Goal: Task Accomplishment & Management: Manage account settings

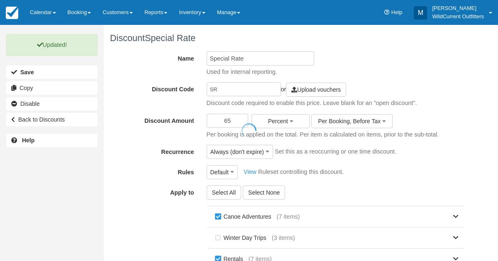
scroll to position [161, 0]
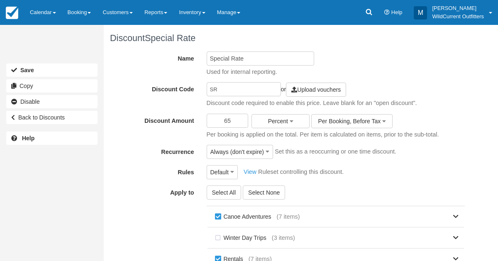
scroll to position [161, 0]
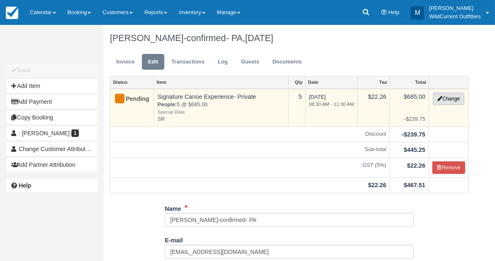
click at [449, 98] on button "Change" at bounding box center [449, 98] width 32 height 12
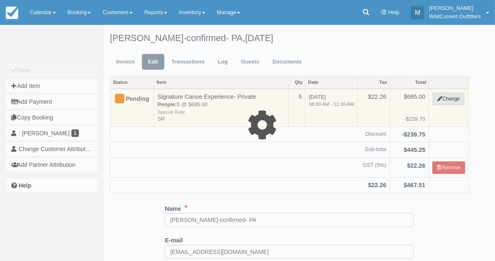
type input "685.00"
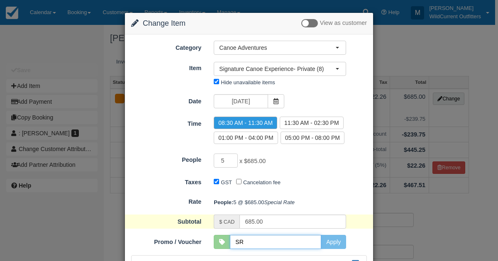
click at [268, 249] on input "SR" at bounding box center [275, 242] width 91 height 14
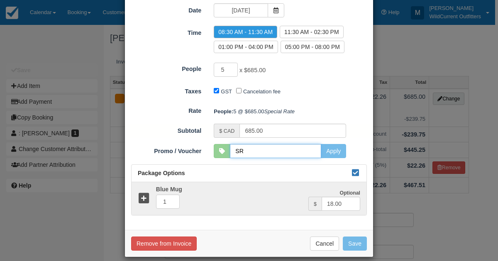
scroll to position [111, 0]
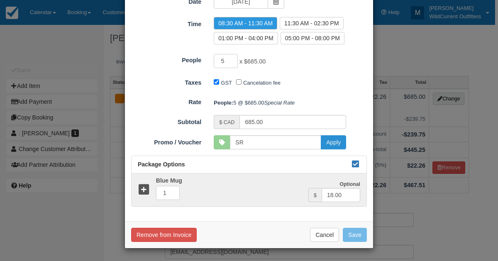
click at [336, 149] on button "Apply" at bounding box center [333, 142] width 25 height 14
type input "SR"
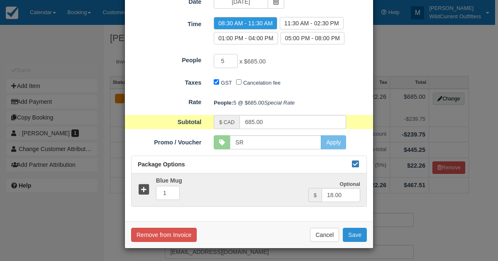
click at [355, 231] on button "Save" at bounding box center [355, 235] width 24 height 14
checkbox input "false"
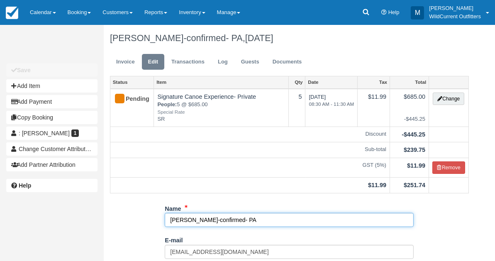
click at [171, 216] on input "Marilyn Smith-confirmed- PA" at bounding box center [289, 220] width 249 height 14
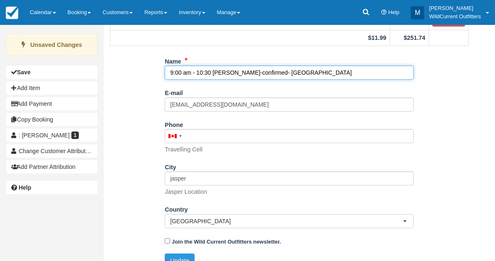
scroll to position [151, 0]
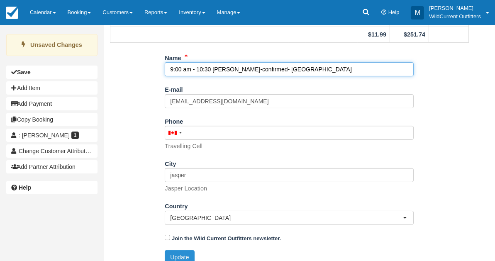
type input "9:00 am - 10:30 Marilyn Smith-confirmed- PA"
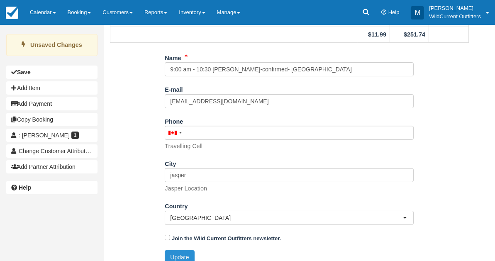
click at [177, 250] on button "Update" at bounding box center [179, 257] width 29 height 14
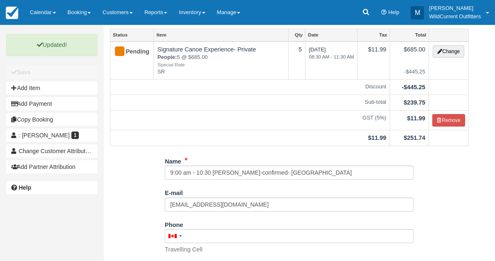
scroll to position [0, 0]
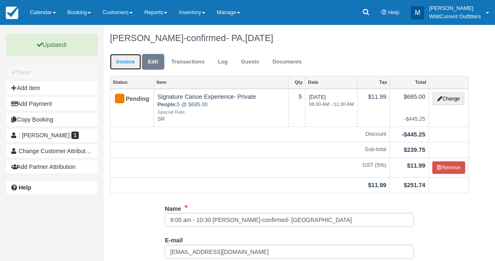
click at [122, 60] on link "Invoice" at bounding box center [125, 62] width 31 height 16
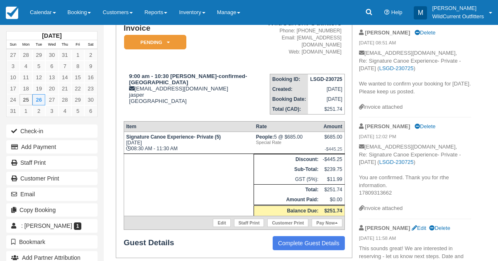
scroll to position [75, 0]
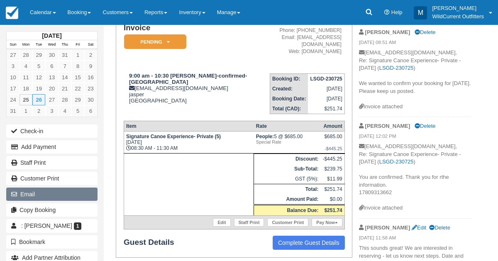
click at [52, 188] on button "Email" at bounding box center [51, 193] width 91 height 13
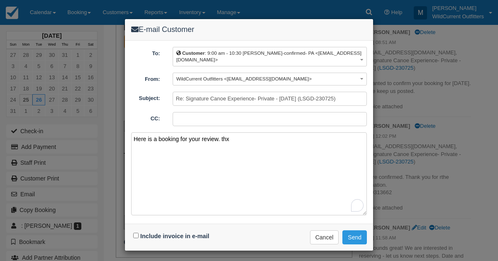
type textarea "Here is a booking for your review. thx"
click at [134, 230] on div "Include invoice in e-mail" at bounding box center [172, 236] width 82 height 12
click at [135, 233] on input "Include invoice in e-mail" at bounding box center [135, 235] width 5 height 5
checkbox input "true"
click at [350, 230] on button "Send" at bounding box center [354, 237] width 24 height 14
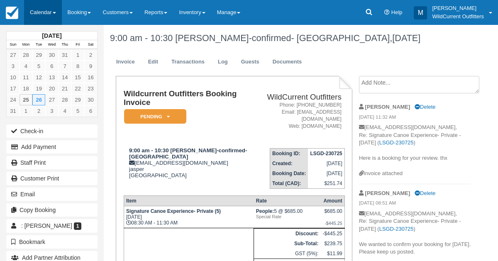
click at [40, 10] on link "Calendar" at bounding box center [43, 12] width 38 height 25
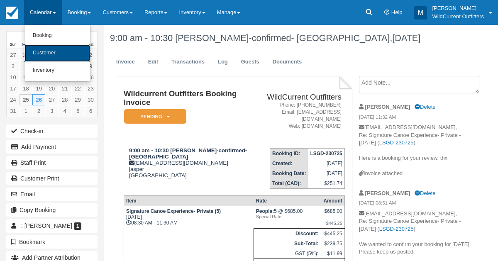
click at [44, 52] on link "Customer" at bounding box center [57, 52] width 66 height 17
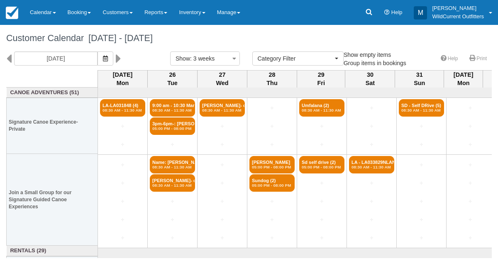
select select
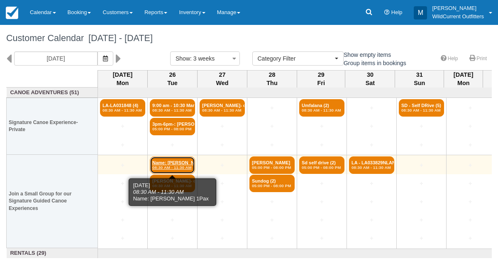
click at [171, 166] on em "08:30 AM - 11:30 AM" at bounding box center [172, 167] width 40 height 5
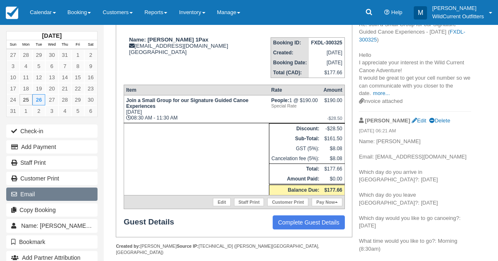
scroll to position [123, 0]
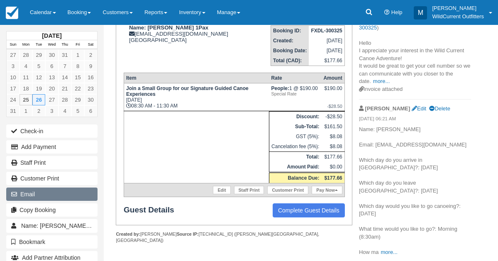
click at [58, 187] on button "Email" at bounding box center [51, 193] width 91 height 13
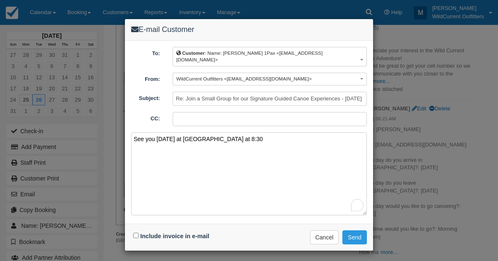
click at [234, 132] on textarea "See you tomorrow at Pyramid lake lodfdge at 8:30" at bounding box center [249, 173] width 236 height 83
click at [234, 132] on textarea "See you tomorrow at Pyramid lake loddge at 8:30" at bounding box center [249, 173] width 236 height 83
type textarea "See you tomorrow at Pyramid lake lodge at 8:30"
click at [136, 233] on input "Include invoice in e-mail" at bounding box center [135, 235] width 5 height 5
checkbox input "true"
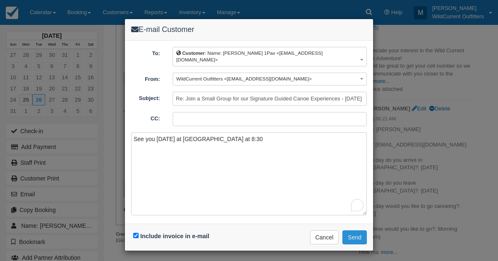
click at [354, 230] on button "Send" at bounding box center [354, 237] width 24 height 14
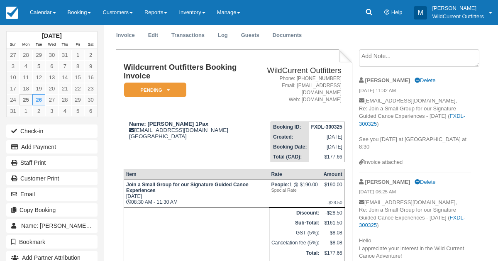
scroll to position [25, 0]
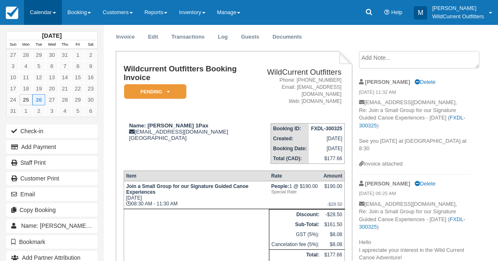
click at [34, 14] on link "Calendar" at bounding box center [43, 12] width 38 height 25
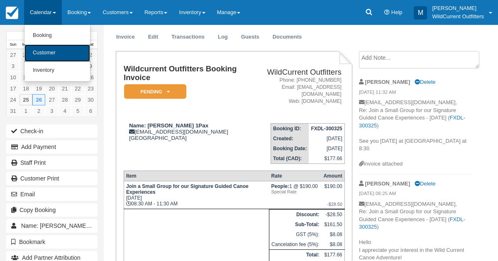
click at [40, 60] on link "Customer" at bounding box center [57, 52] width 66 height 17
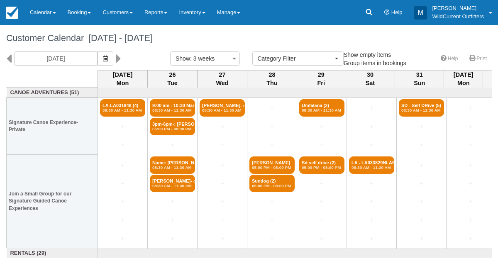
select select
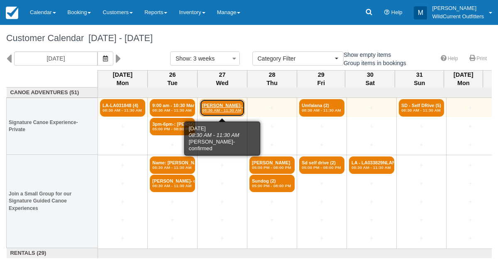
click at [215, 109] on em "08:30 AM - 11:30 AM" at bounding box center [222, 110] width 40 height 5
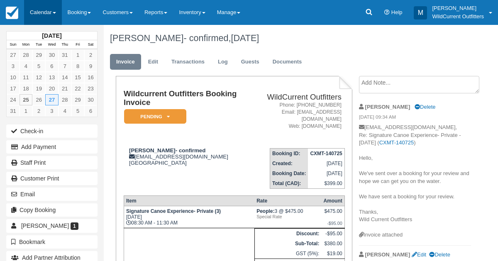
click at [40, 6] on link "Calendar" at bounding box center [43, 12] width 38 height 25
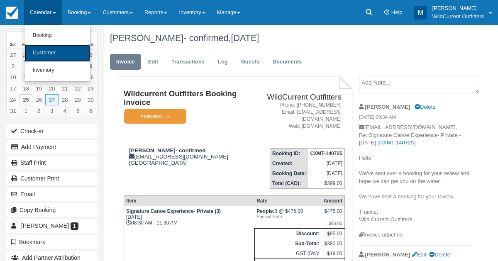
click at [42, 50] on link "Customer" at bounding box center [57, 52] width 66 height 17
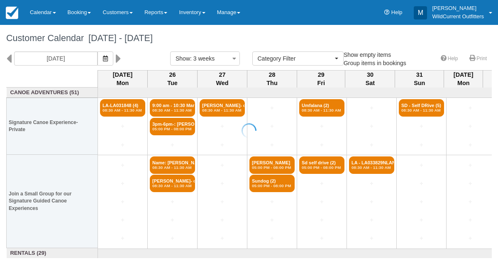
select select
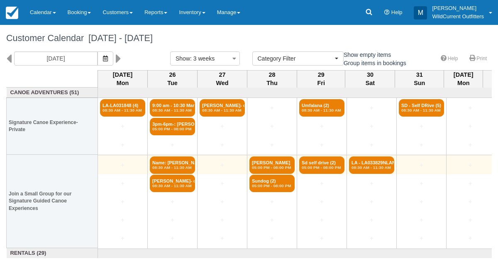
click at [163, 155] on td "Name: [PERSON_NAME][MEDICAL_DATA] 08:30 AM - 11:30 AM" at bounding box center [173, 164] width 50 height 19
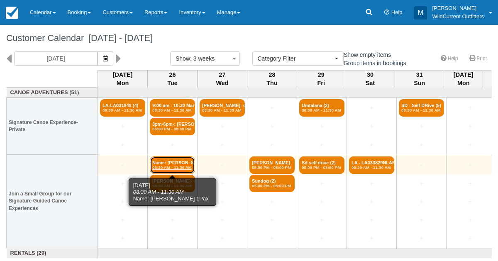
click at [164, 164] on link "Name: Frederique Bal 08:30 AM - 11:30 AM" at bounding box center [172, 164] width 45 height 17
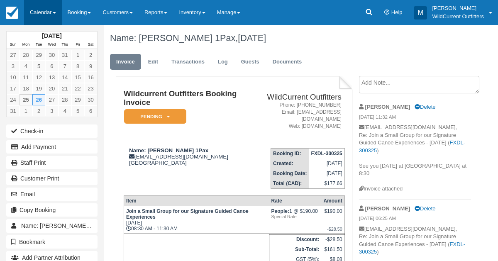
click at [45, 11] on link "Calendar" at bounding box center [43, 12] width 38 height 25
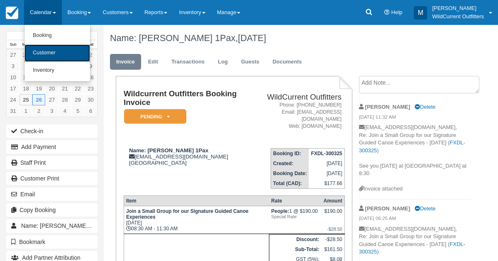
click at [46, 50] on link "Customer" at bounding box center [57, 52] width 66 height 17
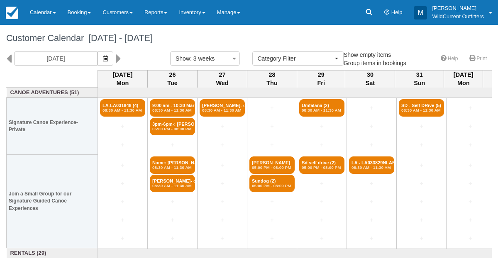
select select
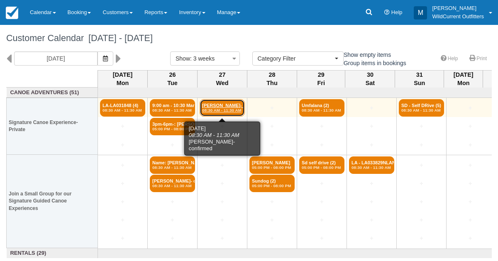
click at [223, 105] on link "[PERSON_NAME]- con (3) 08:30 AM - 11:30 AM" at bounding box center [221, 107] width 45 height 17
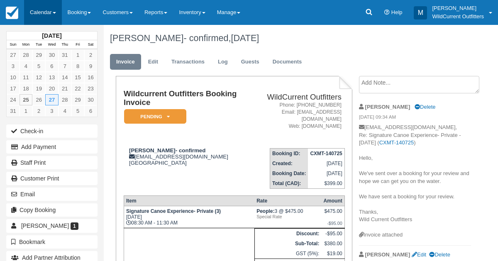
click at [34, 5] on link "Calendar" at bounding box center [43, 12] width 38 height 25
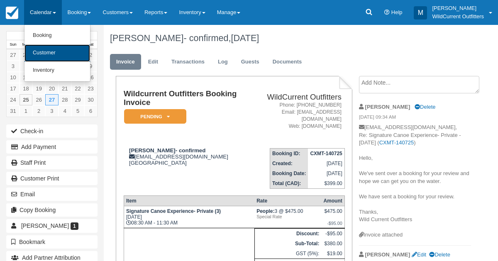
click at [49, 57] on link "Customer" at bounding box center [57, 52] width 66 height 17
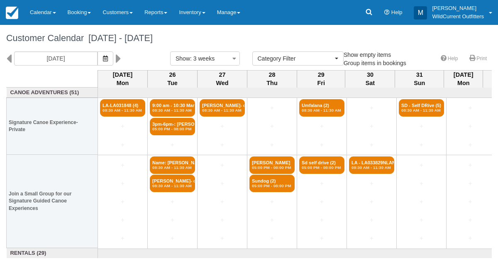
select select
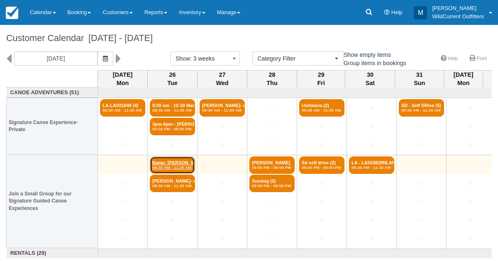
click at [163, 161] on link "Name: [PERSON_NAME][MEDICAL_DATA] 08:30 AM - 11:30 AM" at bounding box center [172, 164] width 45 height 17
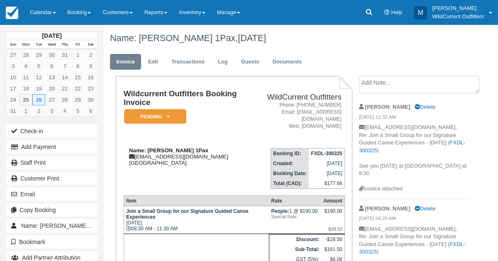
drag, startPoint x: 201, startPoint y: 149, endPoint x: 146, endPoint y: 151, distance: 55.6
click at [146, 151] on strong "Name: [PERSON_NAME] 1Pax" at bounding box center [168, 150] width 79 height 6
copy strong "Frederique Ballintijn"
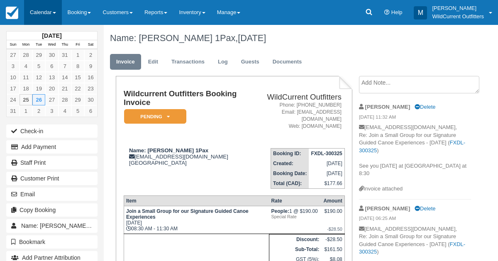
click at [46, 8] on link "Calendar" at bounding box center [43, 12] width 38 height 25
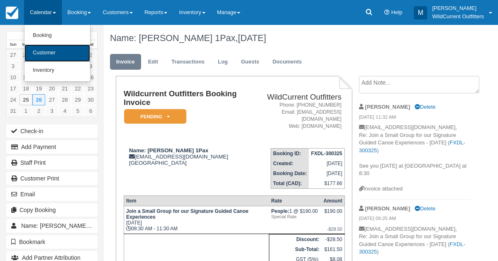
click at [45, 48] on link "Customer" at bounding box center [57, 52] width 66 height 17
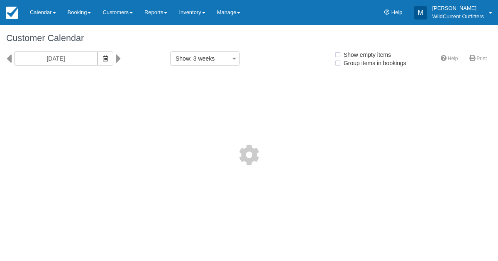
select select
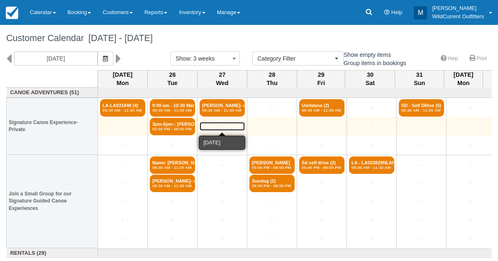
click at [219, 127] on link "+" at bounding box center [221, 126] width 45 height 9
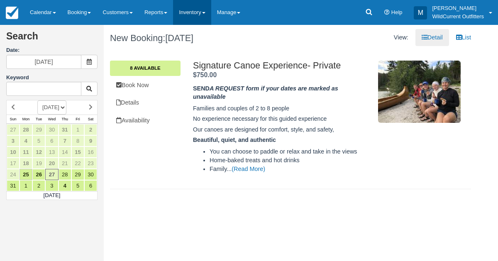
click at [201, 19] on link "Inventory" at bounding box center [192, 12] width 38 height 25
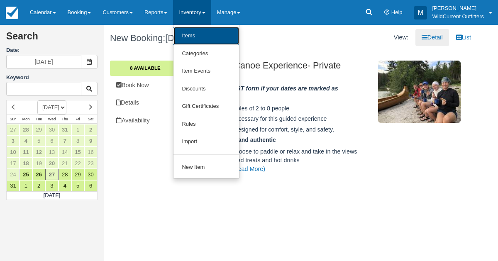
click at [194, 41] on link "Items" at bounding box center [206, 36] width 66 height 18
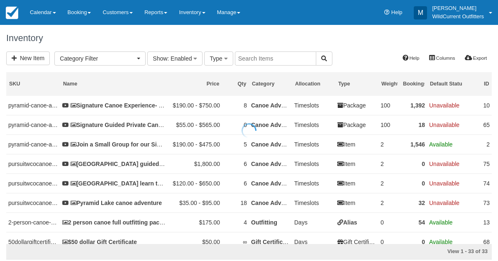
select select
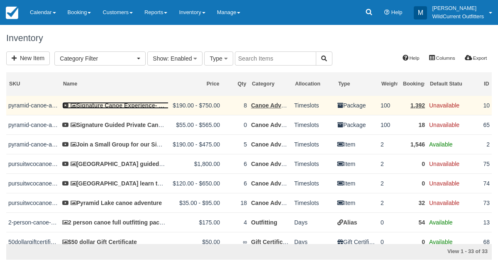
click at [127, 107] on link "Signature Canoe Experience- Private" at bounding box center [120, 105] width 116 height 7
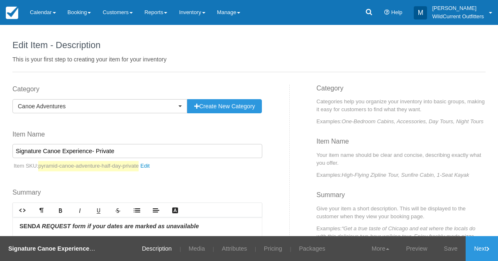
select select "g"
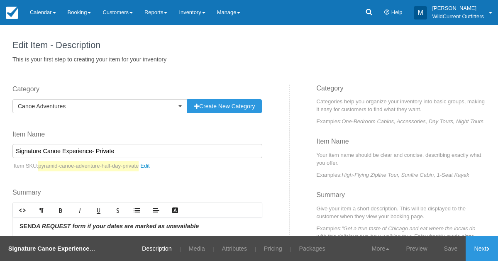
select select "g"
click at [267, 243] on link "Pricing" at bounding box center [273, 248] width 31 height 25
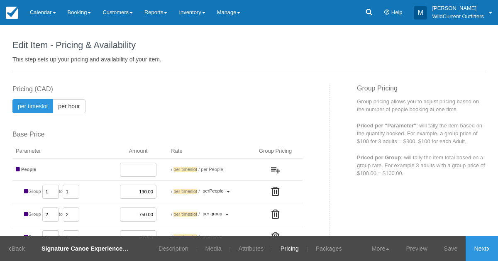
click at [149, 213] on input "750.00" at bounding box center [138, 214] width 36 height 14
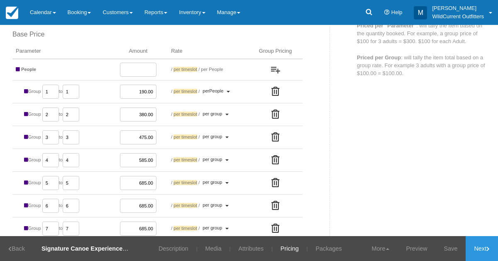
scroll to position [100, 0]
type input "380.00"
click at [448, 248] on link "Save" at bounding box center [450, 248] width 30 height 25
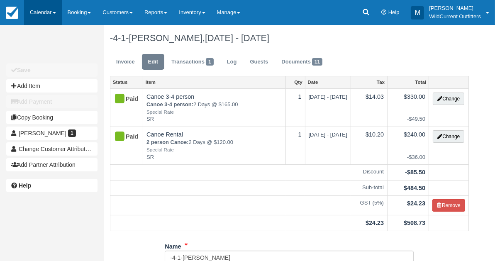
click at [41, 19] on link "Calendar" at bounding box center [43, 12] width 38 height 25
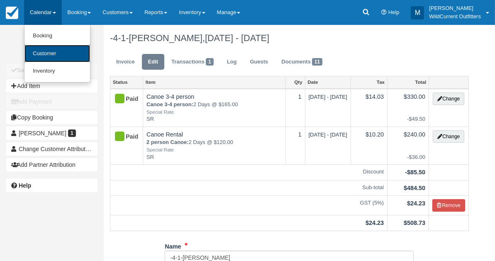
click at [44, 48] on link "Customer" at bounding box center [57, 54] width 66 height 18
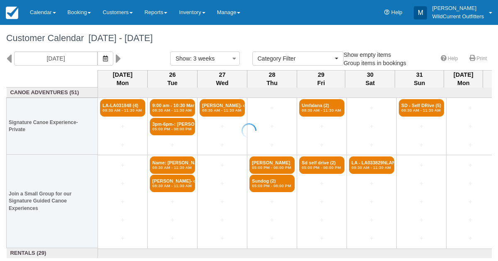
select select
click at [112, 57] on button "button" at bounding box center [105, 58] width 16 height 14
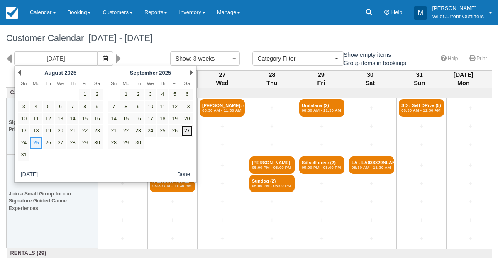
click at [186, 129] on link "27" at bounding box center [186, 130] width 11 height 11
type input "[DATE]"
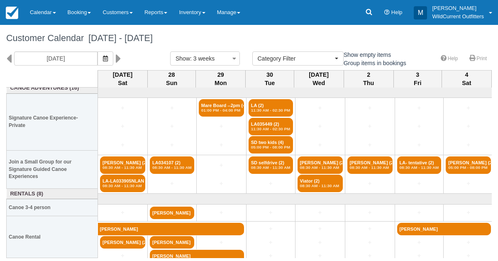
scroll to position [4, 0]
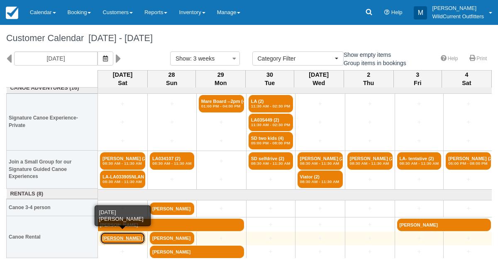
click at [114, 238] on link "Tom Lenourichel (2)" at bounding box center [122, 238] width 45 height 12
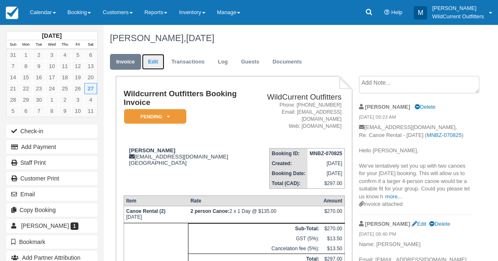
click at [150, 58] on link "Edit" at bounding box center [153, 62] width 22 height 16
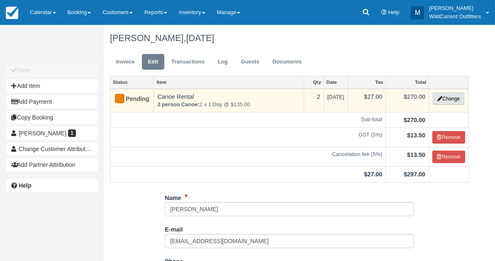
click at [452, 98] on button "Change" at bounding box center [449, 98] width 32 height 12
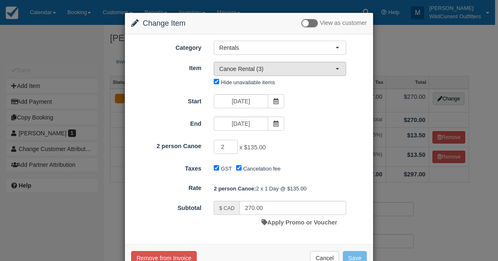
click at [338, 64] on button "Canoe Rental (3)" at bounding box center [280, 69] width 132 height 14
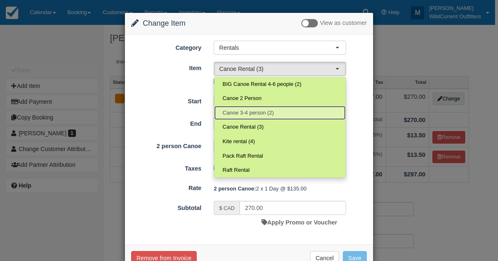
click at [278, 107] on link "Canoe 3-4 person (2)" at bounding box center [279, 113] width 131 height 15
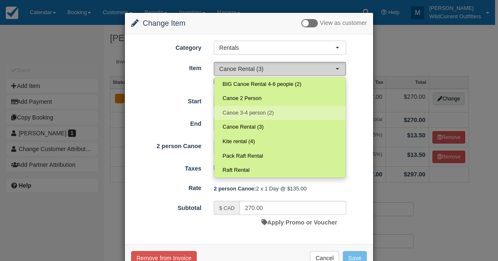
select select "31"
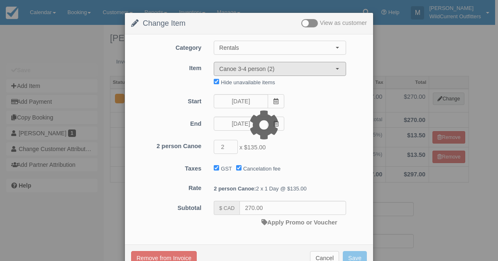
type input "165.00"
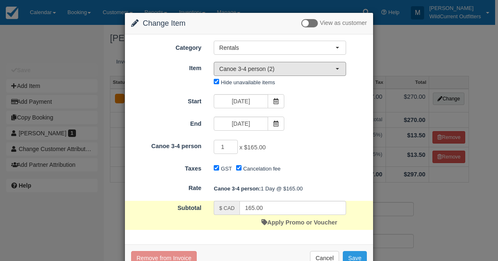
scroll to position [22, 0]
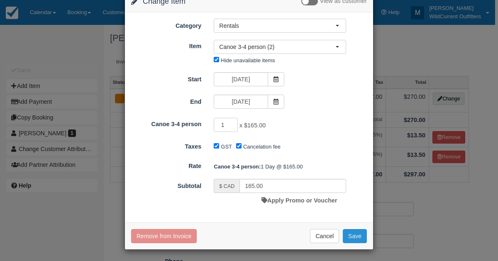
click at [362, 235] on button "Save" at bounding box center [355, 236] width 24 height 14
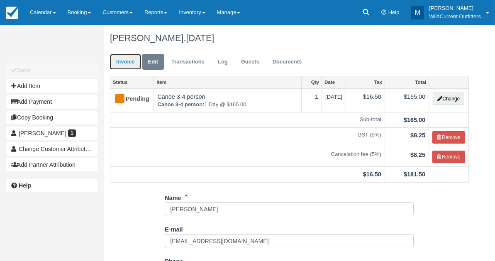
click at [128, 66] on link "Invoice" at bounding box center [125, 62] width 31 height 16
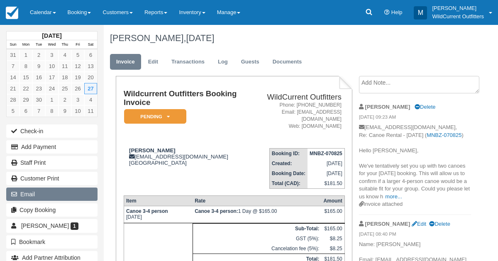
click at [28, 187] on button "Email" at bounding box center [51, 193] width 91 height 13
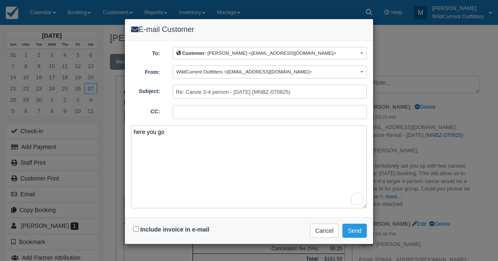
type textarea "here you go"
click at [134, 227] on input "Include invoice in e-mail" at bounding box center [135, 228] width 5 height 5
checkbox input "true"
click at [182, 133] on textarea "here you go" at bounding box center [249, 166] width 236 height 83
paste textarea "https://www.wildcurrentoutfitters.ca/blog/canoeing-maligne-lake"
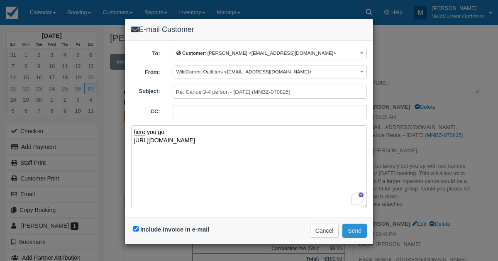
type textarea "here you go https://www.wildcurrentoutfitters.ca/blog/canoeing-maligne-lake"
click at [355, 225] on button "Send" at bounding box center [354, 231] width 24 height 14
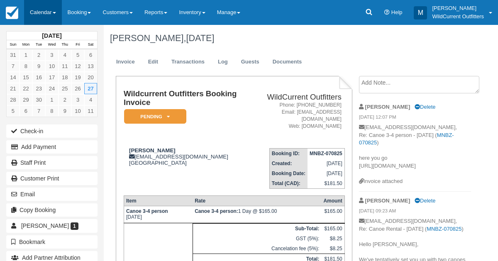
click at [38, 16] on link "Calendar" at bounding box center [43, 12] width 38 height 25
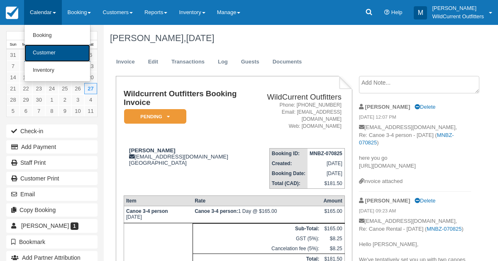
click at [44, 49] on link "Customer" at bounding box center [57, 52] width 66 height 17
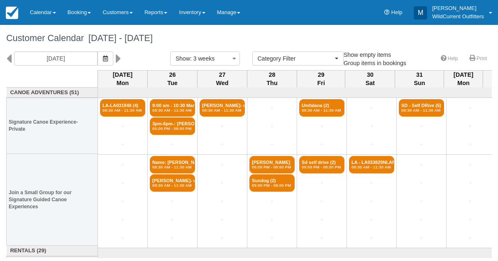
select select
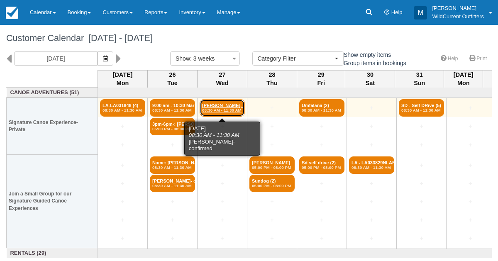
click at [223, 108] on em "08:30 AM - 11:30 AM" at bounding box center [222, 110] width 40 height 5
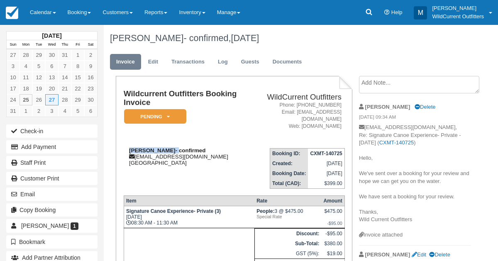
drag, startPoint x: 173, startPoint y: 151, endPoint x: 126, endPoint y: 150, distance: 46.5
click at [126, 150] on div "[PERSON_NAME]- confirmed [PERSON_NAME][EMAIL_ADDRESS][DOMAIN_NAME] [GEOGRAPHIC_…" at bounding box center [186, 156] width 125 height 19
copy strong "[PERSON_NAME]"
